Goal: Book appointment/travel/reservation

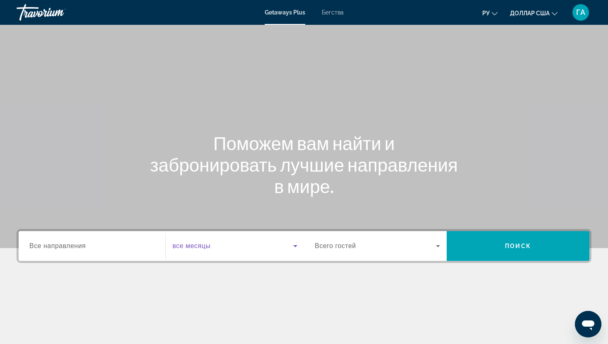
click at [298, 246] on icon "Виджет поиска" at bounding box center [295, 246] width 10 height 10
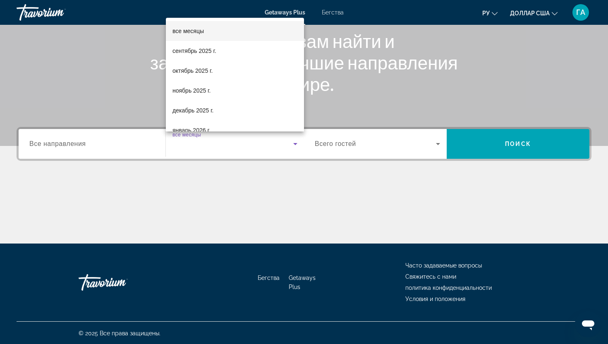
scroll to position [103, 0]
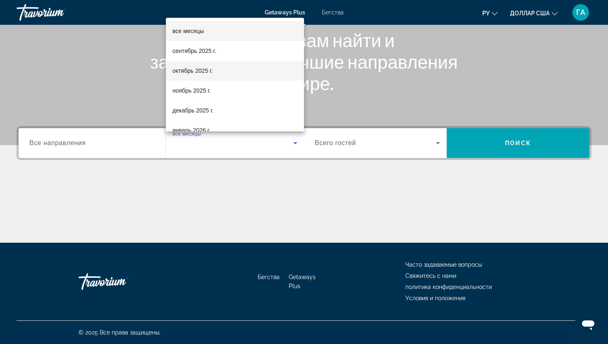
click at [263, 72] on mat-option "октябрь 2025 г." at bounding box center [235, 71] width 138 height 20
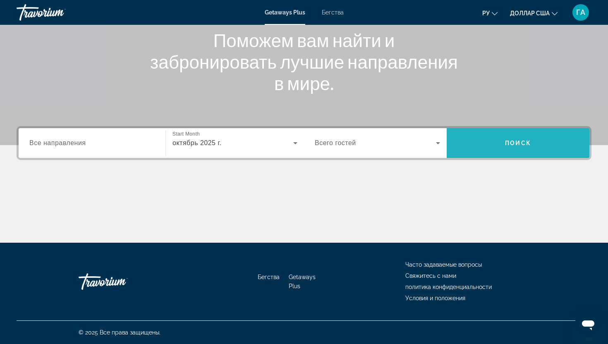
click at [503, 146] on span "Виджет поиска" at bounding box center [517, 143] width 143 height 20
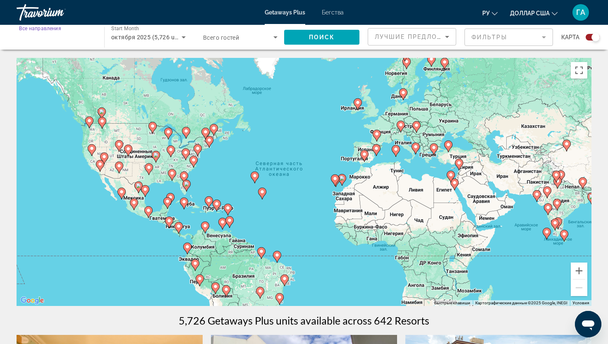
click at [73, 41] on input "Destination Все направления" at bounding box center [56, 38] width 74 height 10
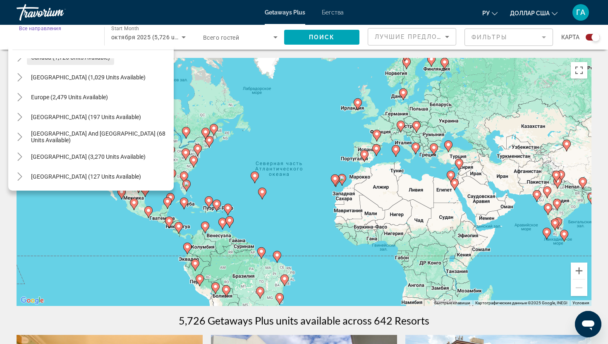
scroll to position [75, 0]
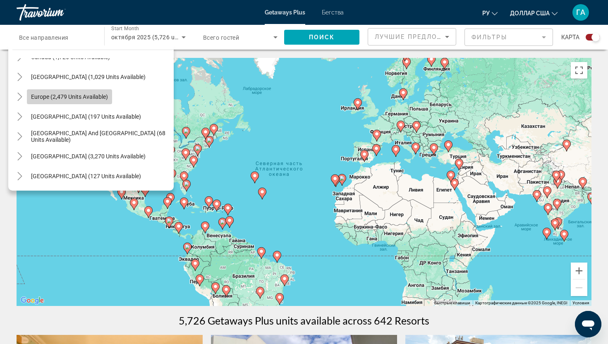
click at [63, 99] on span "Europe (2,479 units available)" at bounding box center [69, 96] width 77 height 7
type input "**********"
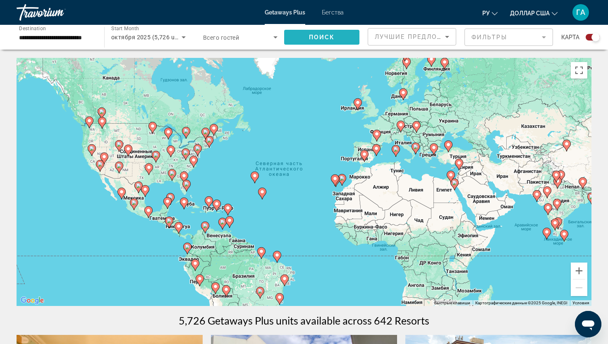
click at [321, 38] on span "Поиск" at bounding box center [322, 37] width 26 height 7
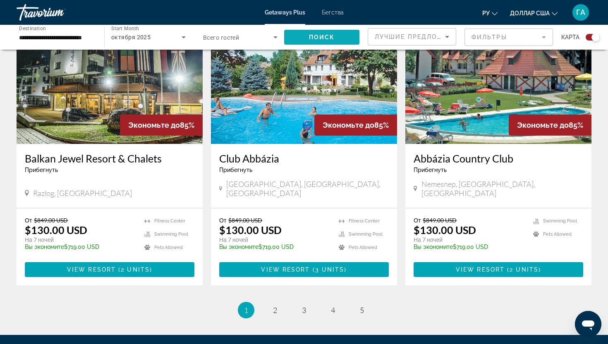
scroll to position [1217, 0]
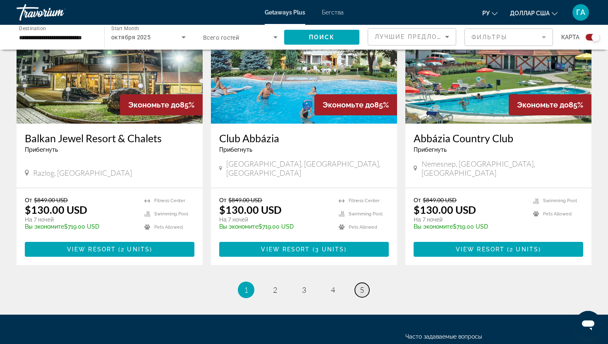
click at [360, 285] on span "5" at bounding box center [362, 289] width 4 height 9
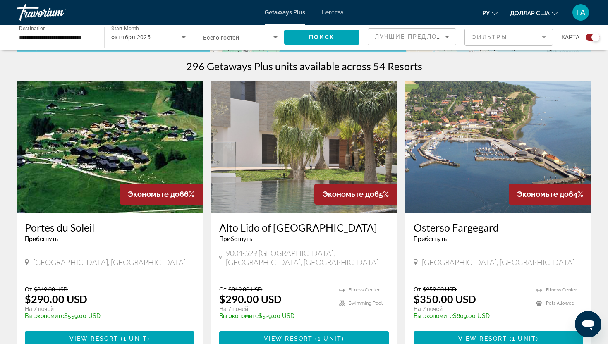
scroll to position [255, 0]
